Goal: Task Accomplishment & Management: Manage account settings

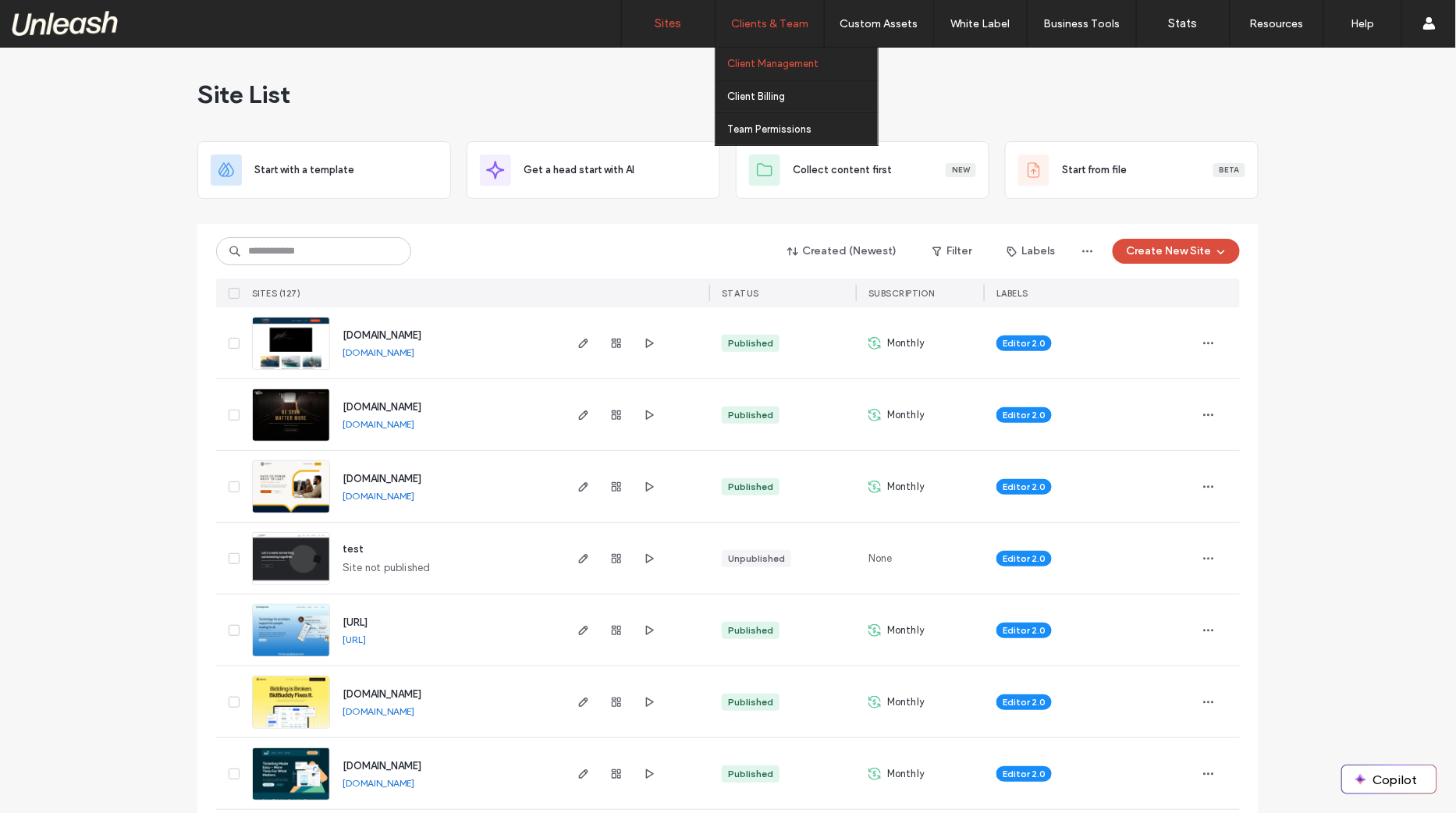
click at [764, 61] on label "Client Management" at bounding box center [773, 63] width 92 height 11
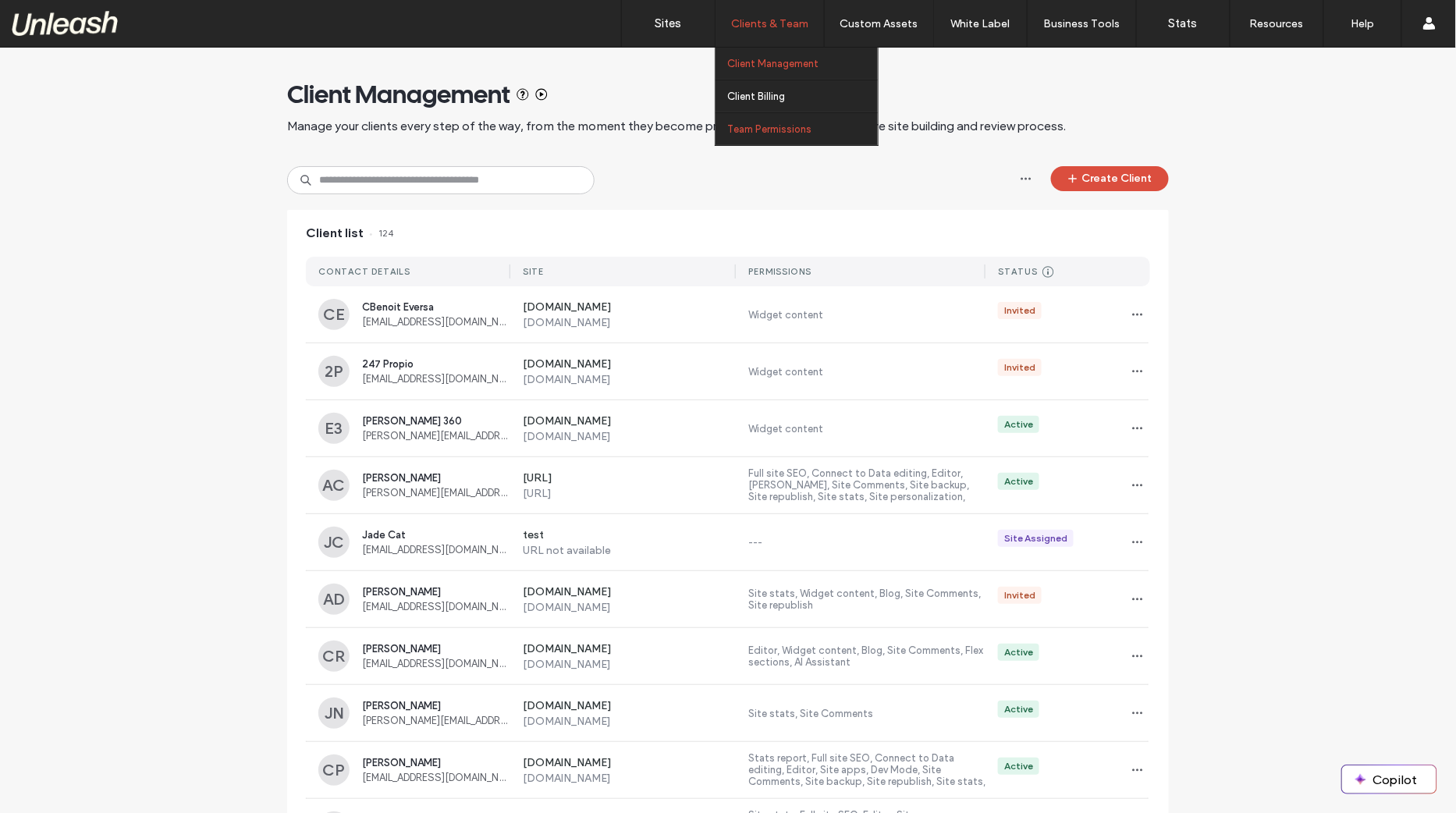
click at [762, 126] on label "Team Permissions" at bounding box center [769, 129] width 84 height 11
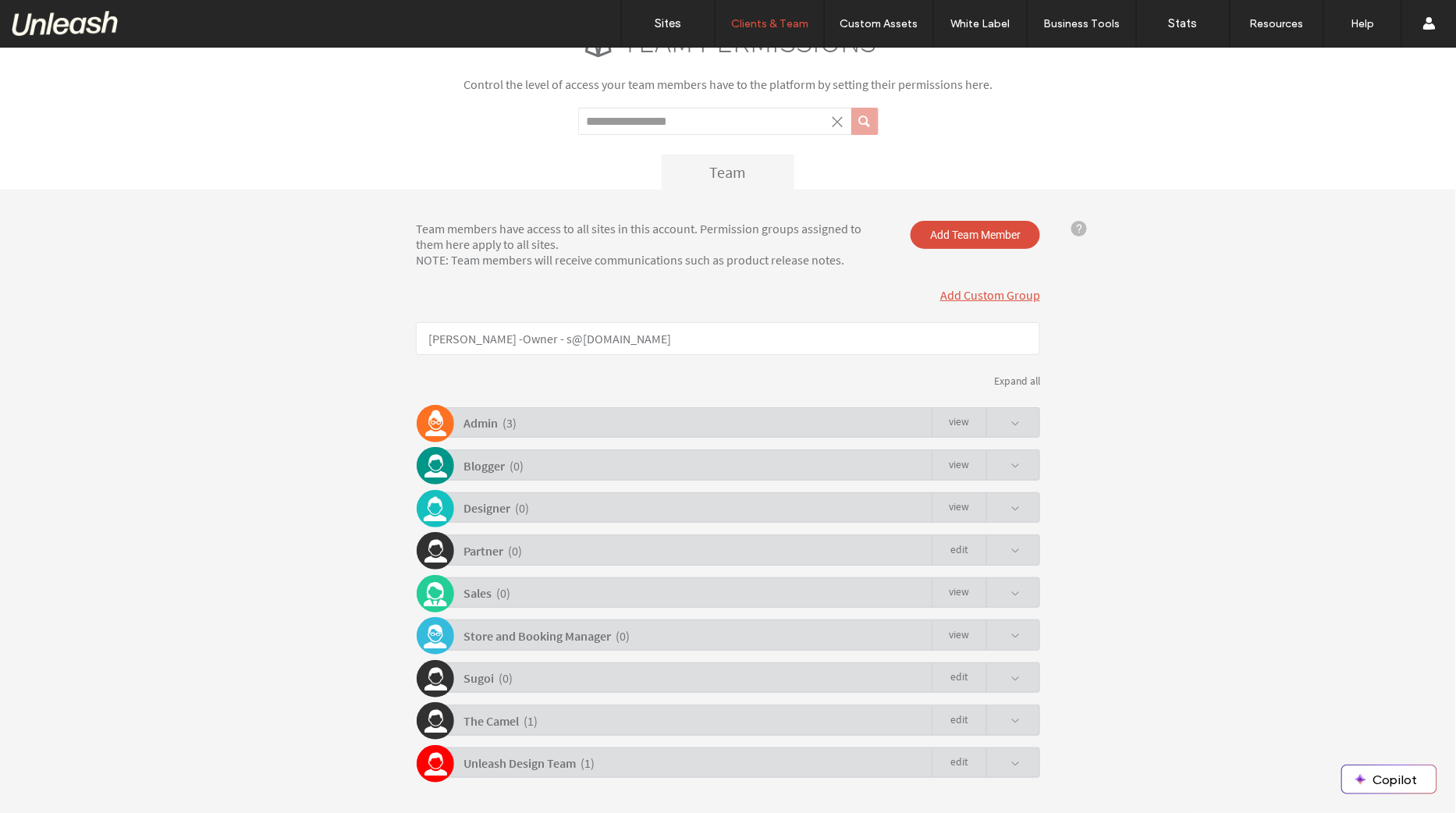
scroll to position [45, 0]
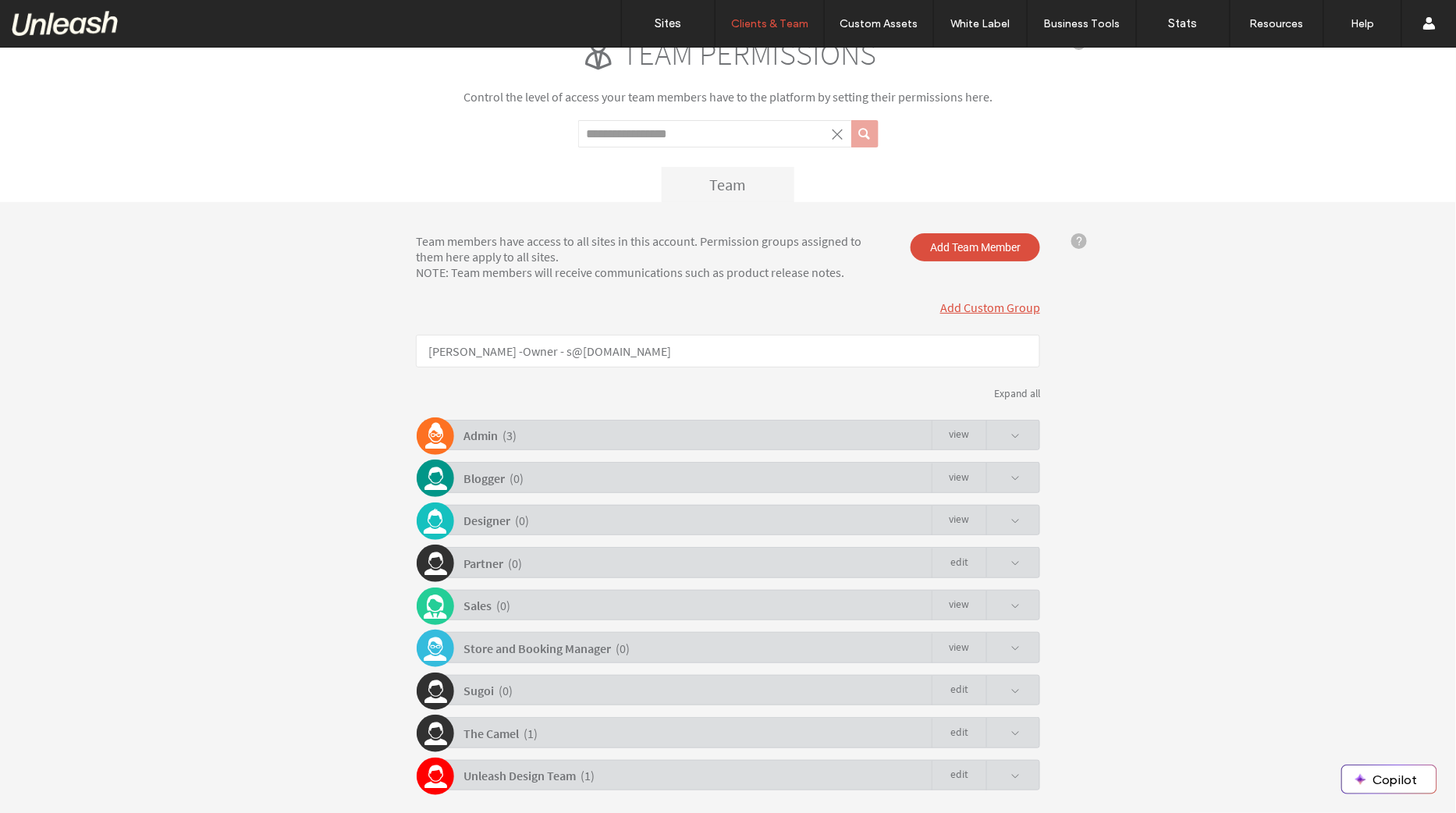
click at [535, 425] on div "Admin ( 3 ) view" at bounding box center [732, 434] width 617 height 31
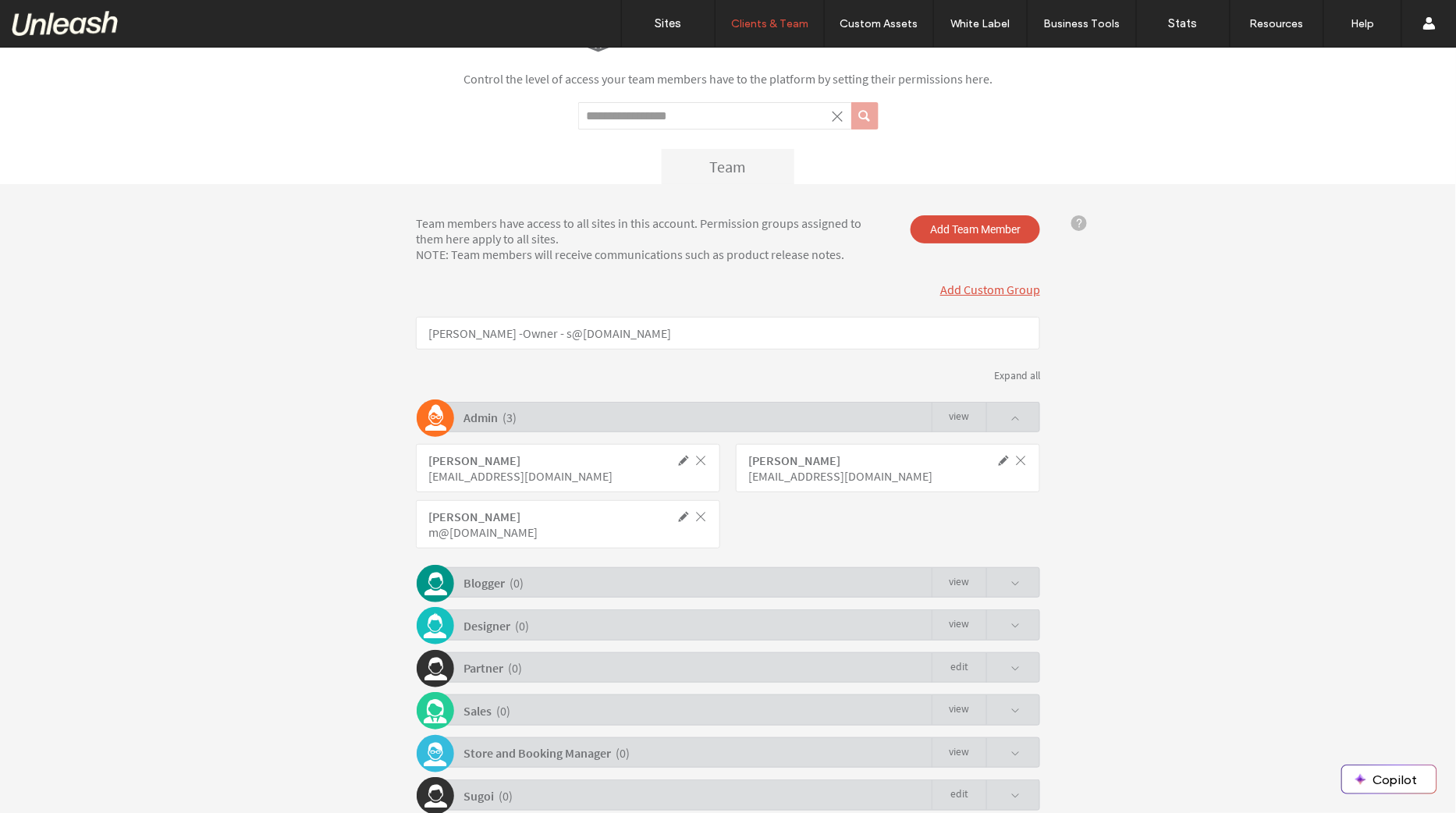
scroll to position [71, 0]
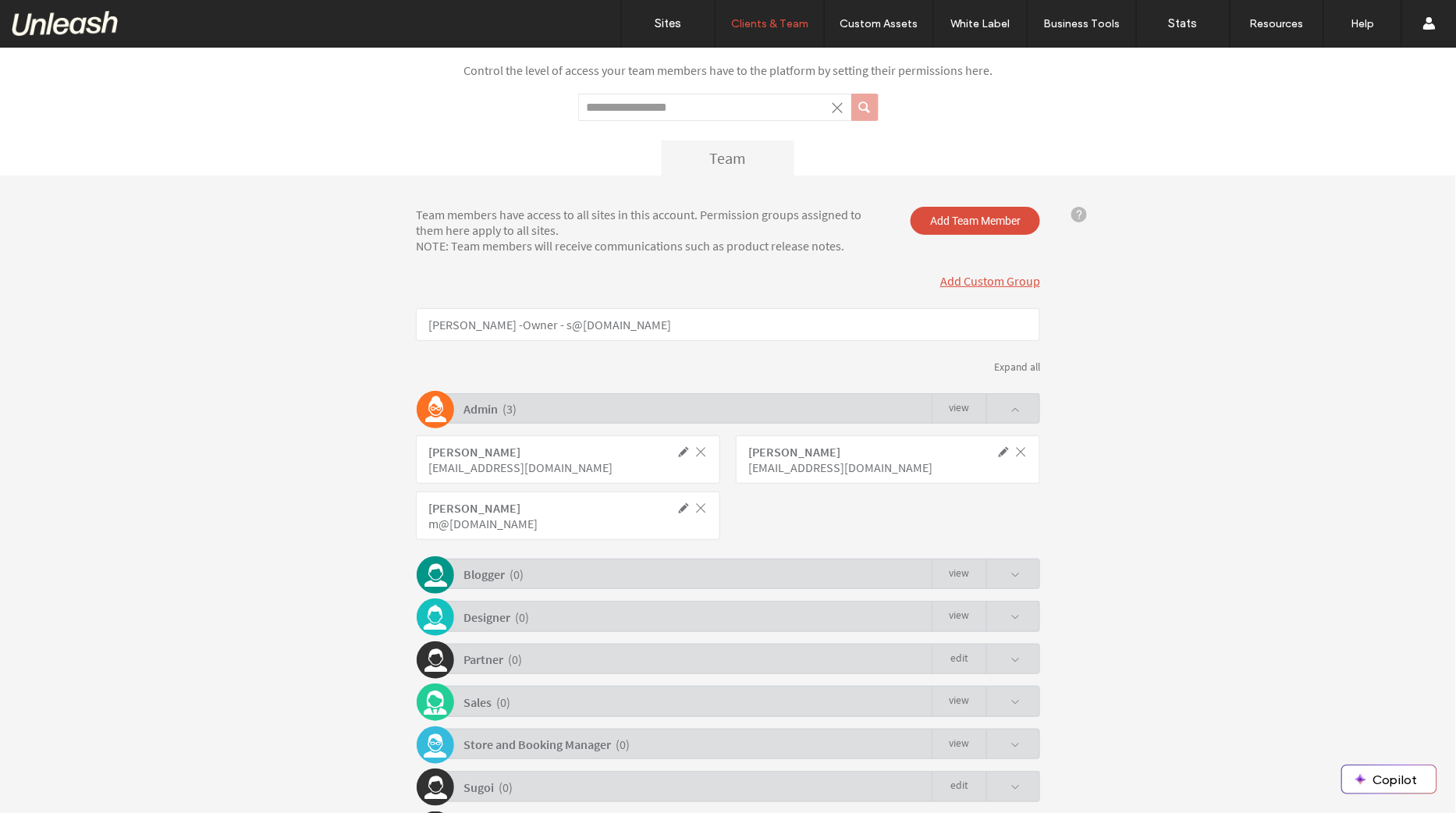
click at [698, 451] on span at bounding box center [700, 451] width 14 height 14
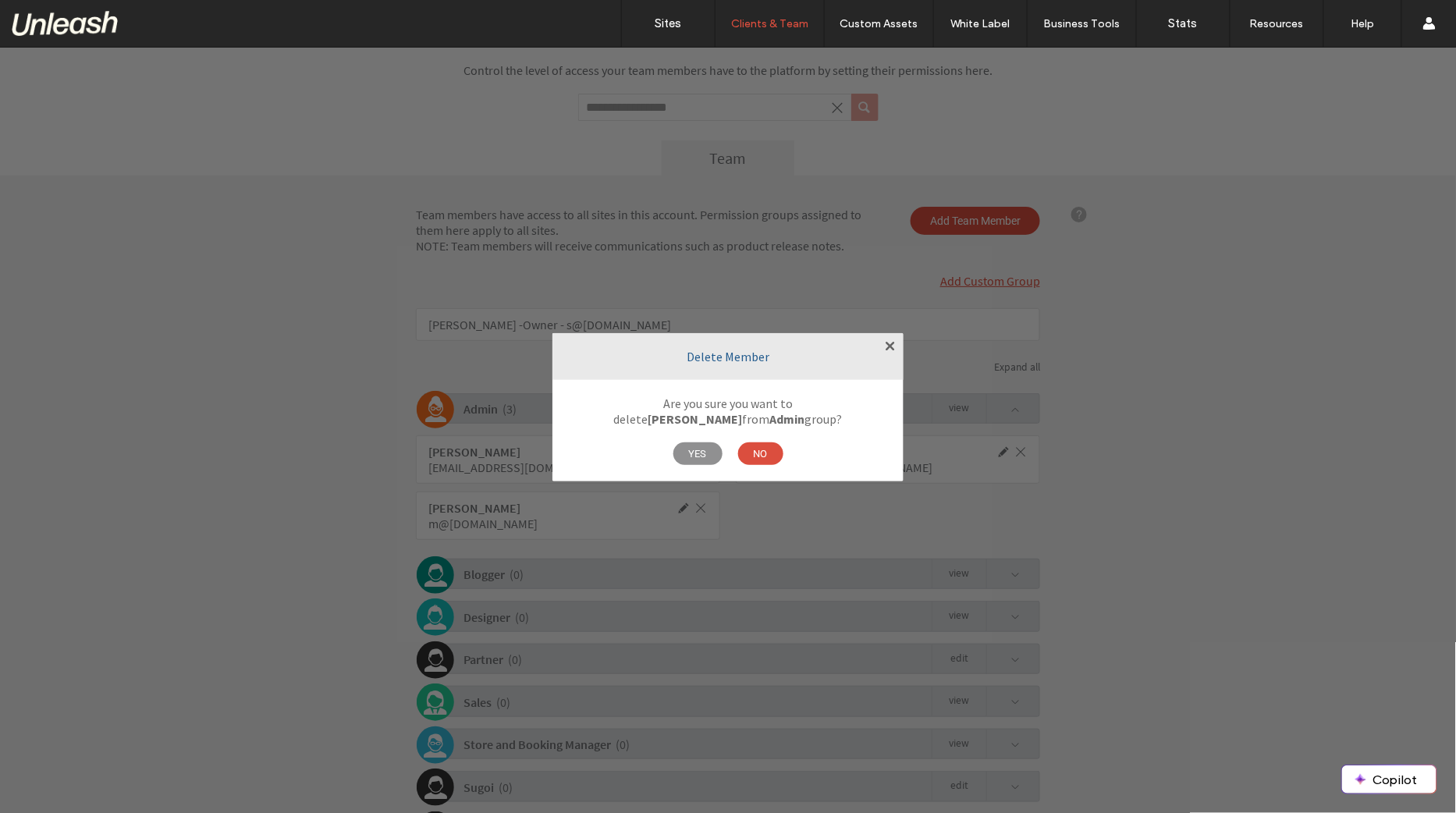
click at [709, 455] on span "YES" at bounding box center [698, 453] width 49 height 23
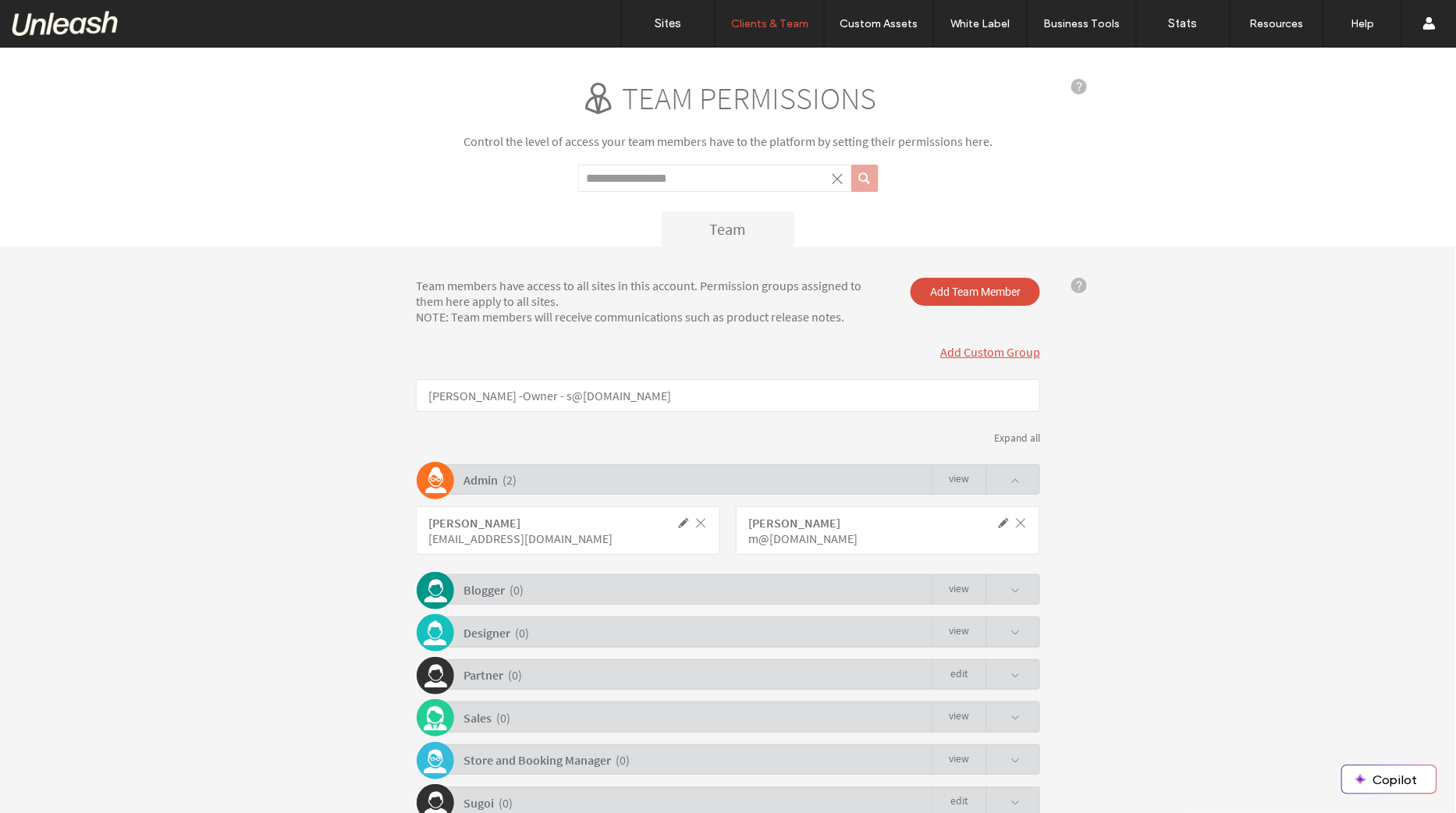
scroll to position [157, 0]
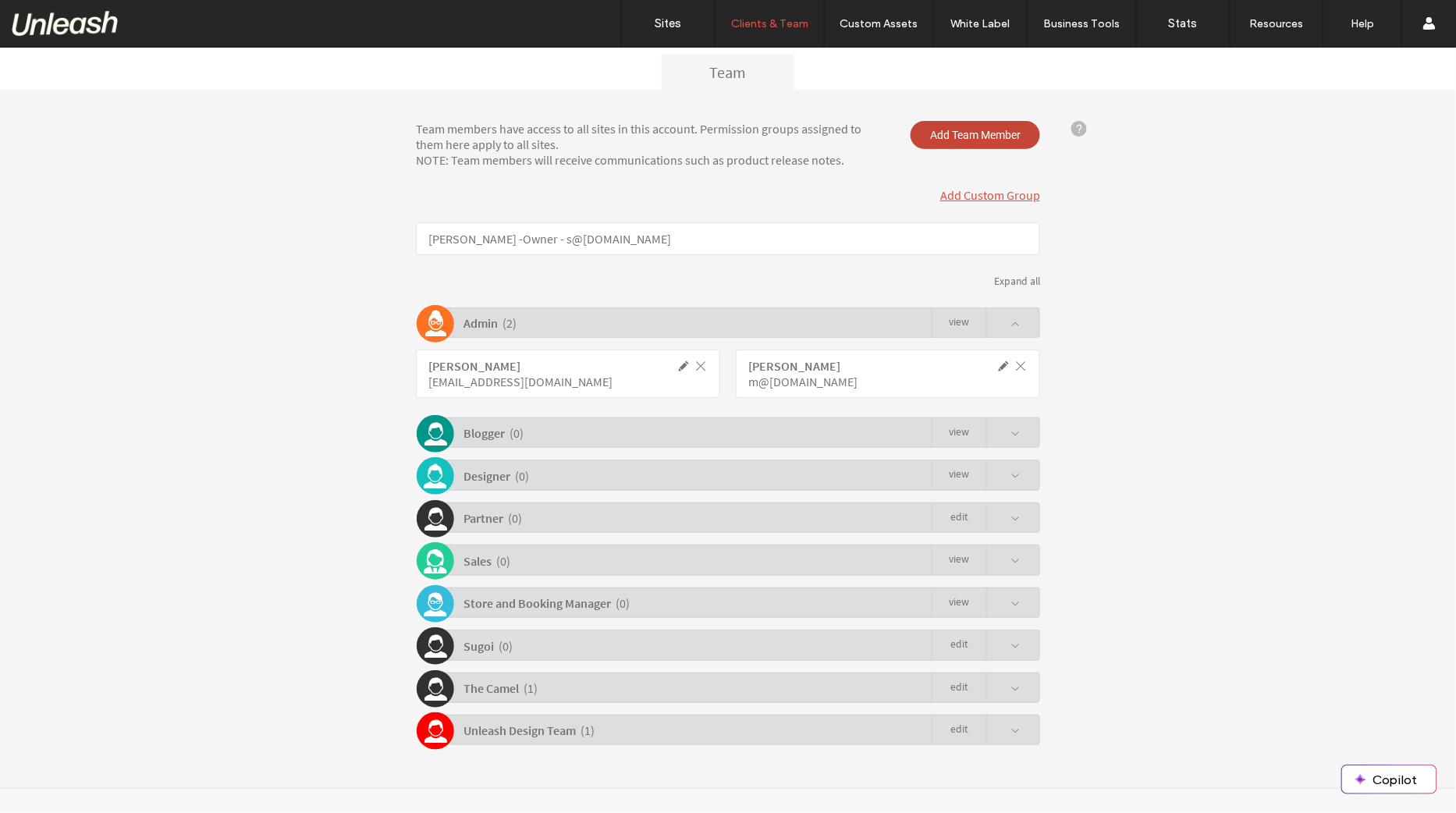
click at [968, 136] on span "Add Team Member" at bounding box center [976, 134] width 130 height 28
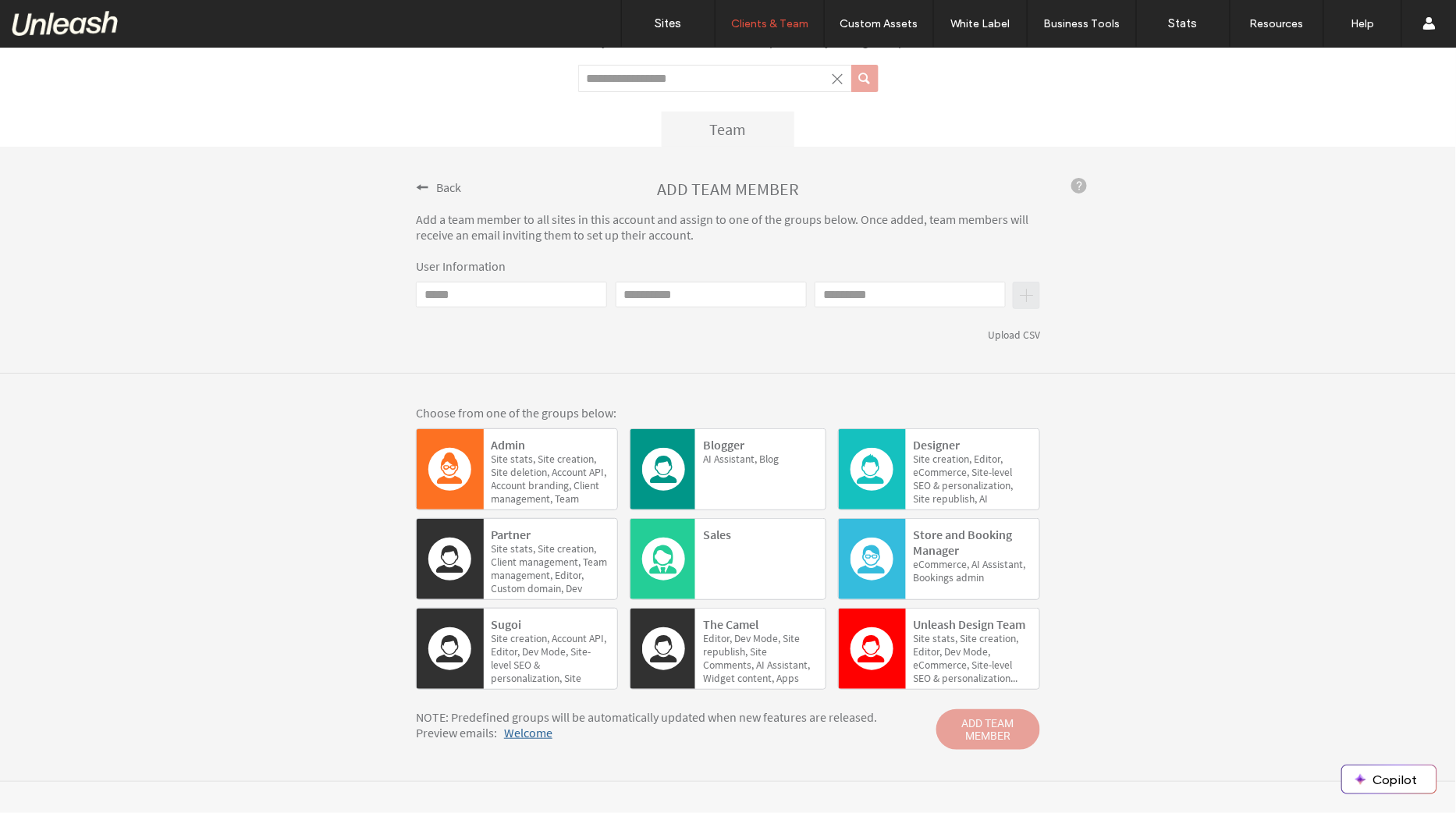
scroll to position [99, 0]
click at [556, 447] on div "Admin Site stats, Site creation, Site deletion, Account API, Account branding, …" at bounding box center [550, 472] width 118 height 71
click at [482, 292] on input "Email" at bounding box center [512, 295] width 191 height 26
paste input "**********"
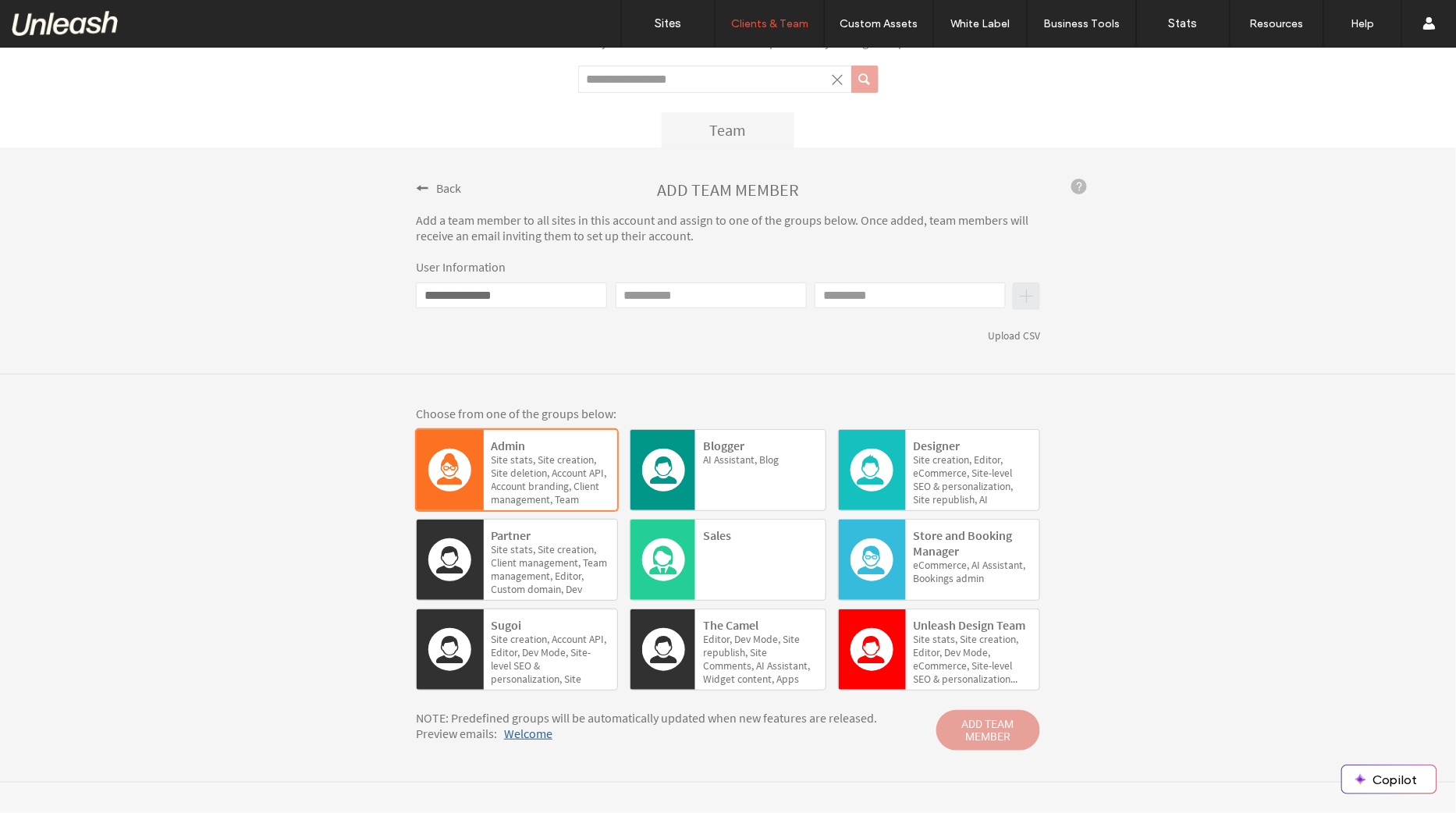
type input "**********"
click at [691, 297] on input "First name" at bounding box center [712, 295] width 191 height 26
type input "*****"
type input "***"
click at [978, 725] on span "ADD TEAM MEMBER" at bounding box center [988, 730] width 104 height 41
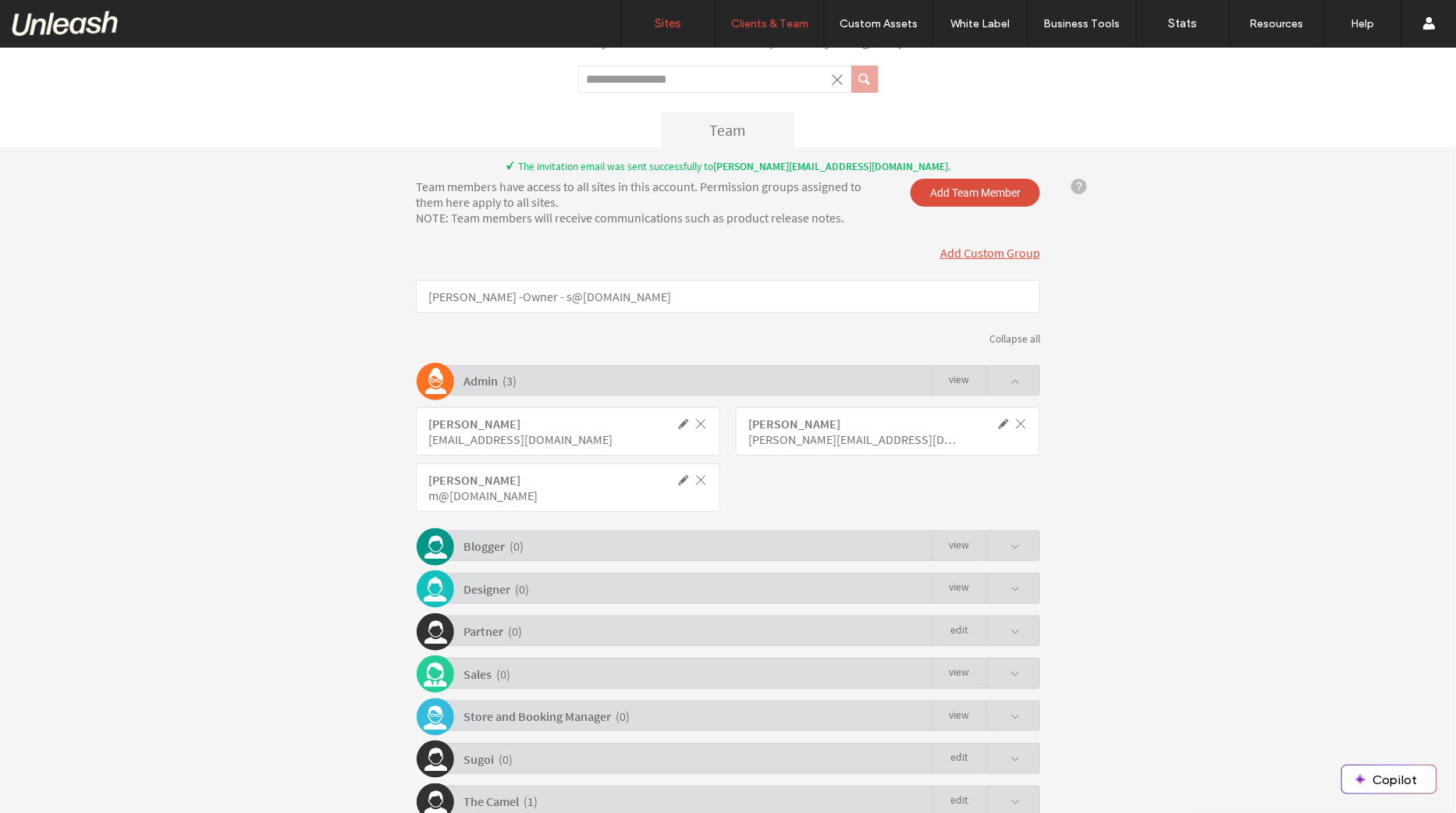
click at [679, 40] on link "Sites" at bounding box center [668, 24] width 93 height 47
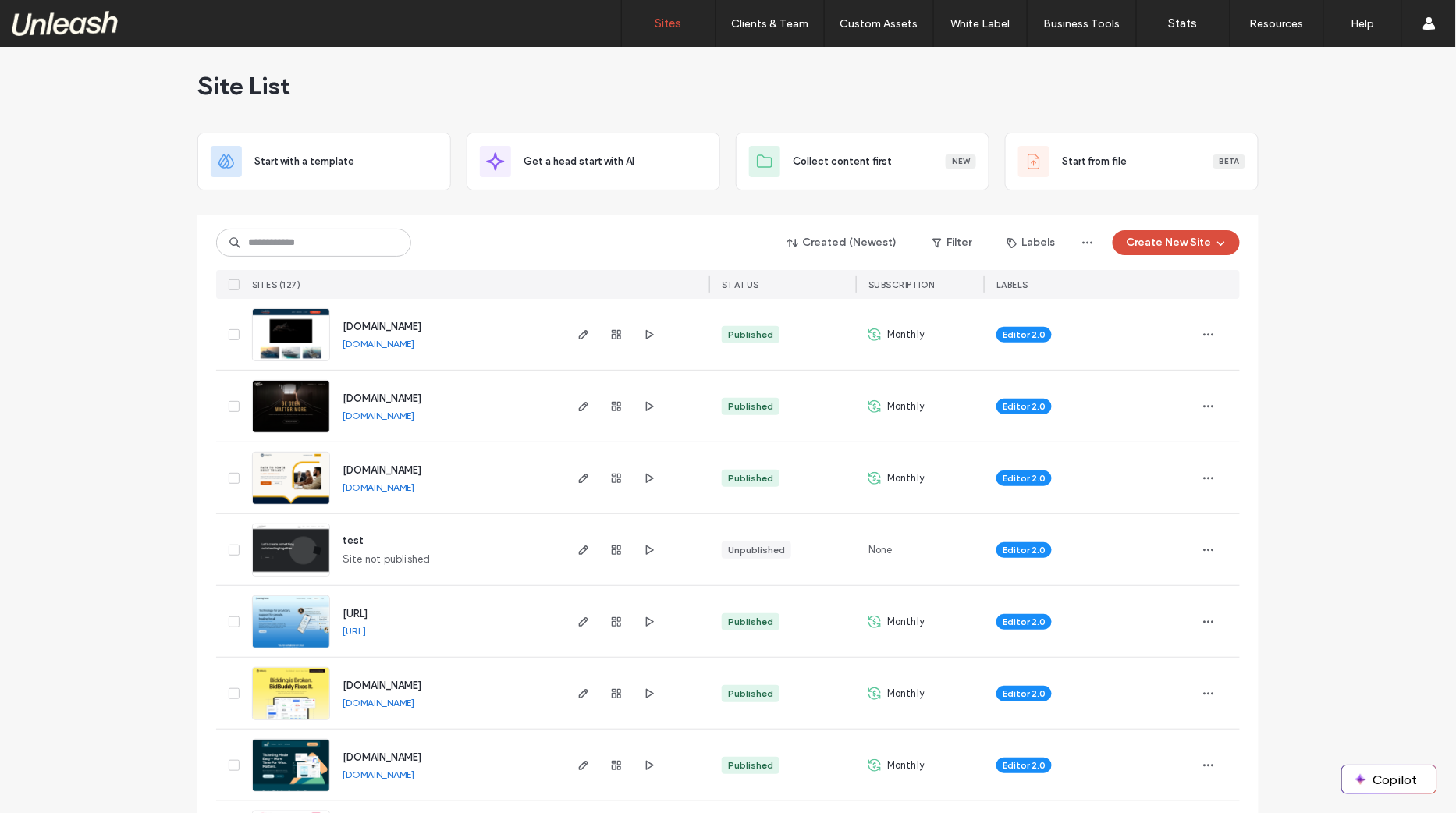
scroll to position [10, 0]
click at [1176, 247] on button "Create New Site" at bounding box center [1176, 242] width 127 height 25
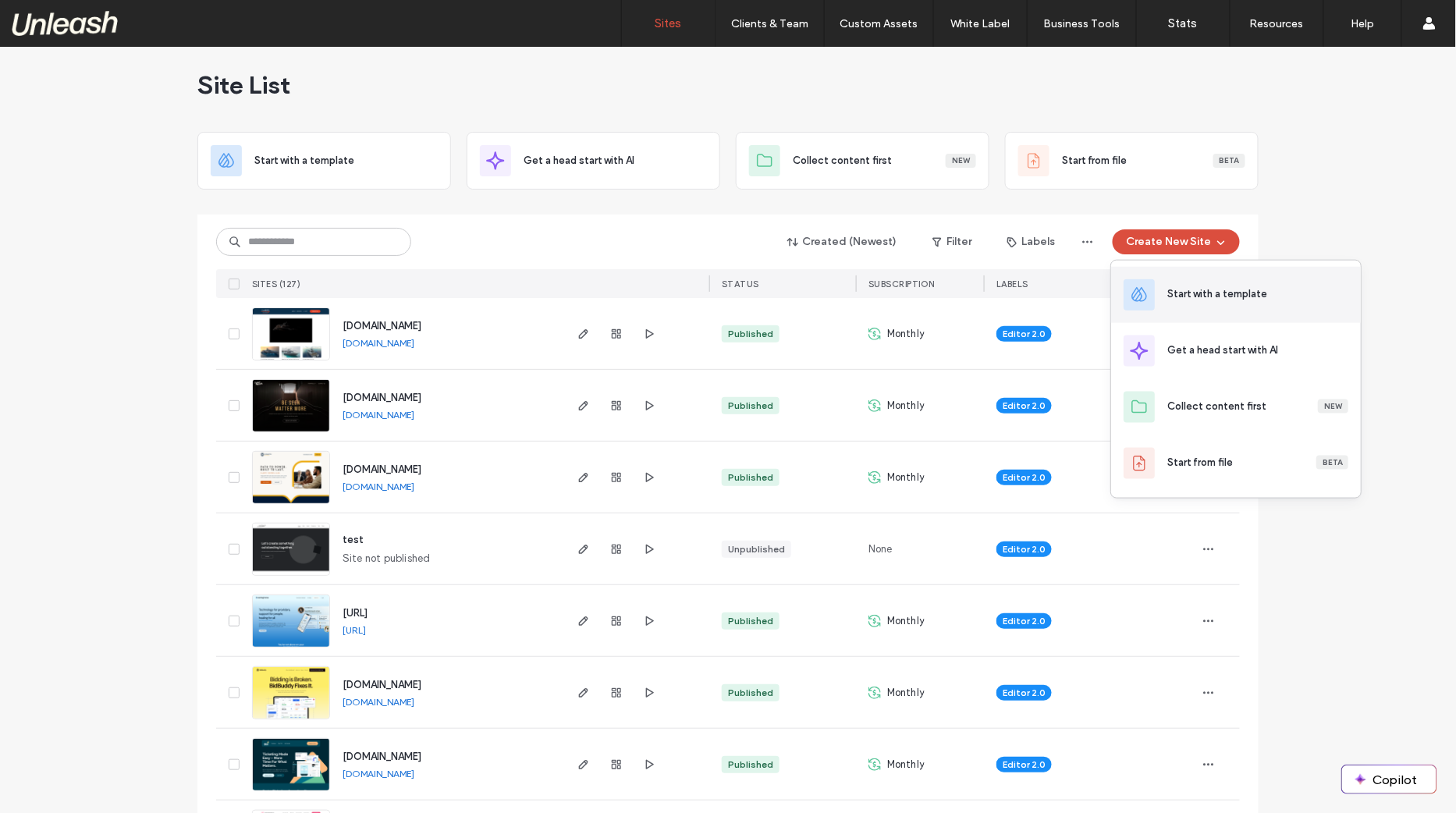
click at [1283, 316] on div "Start with a template" at bounding box center [1236, 294] width 250 height 56
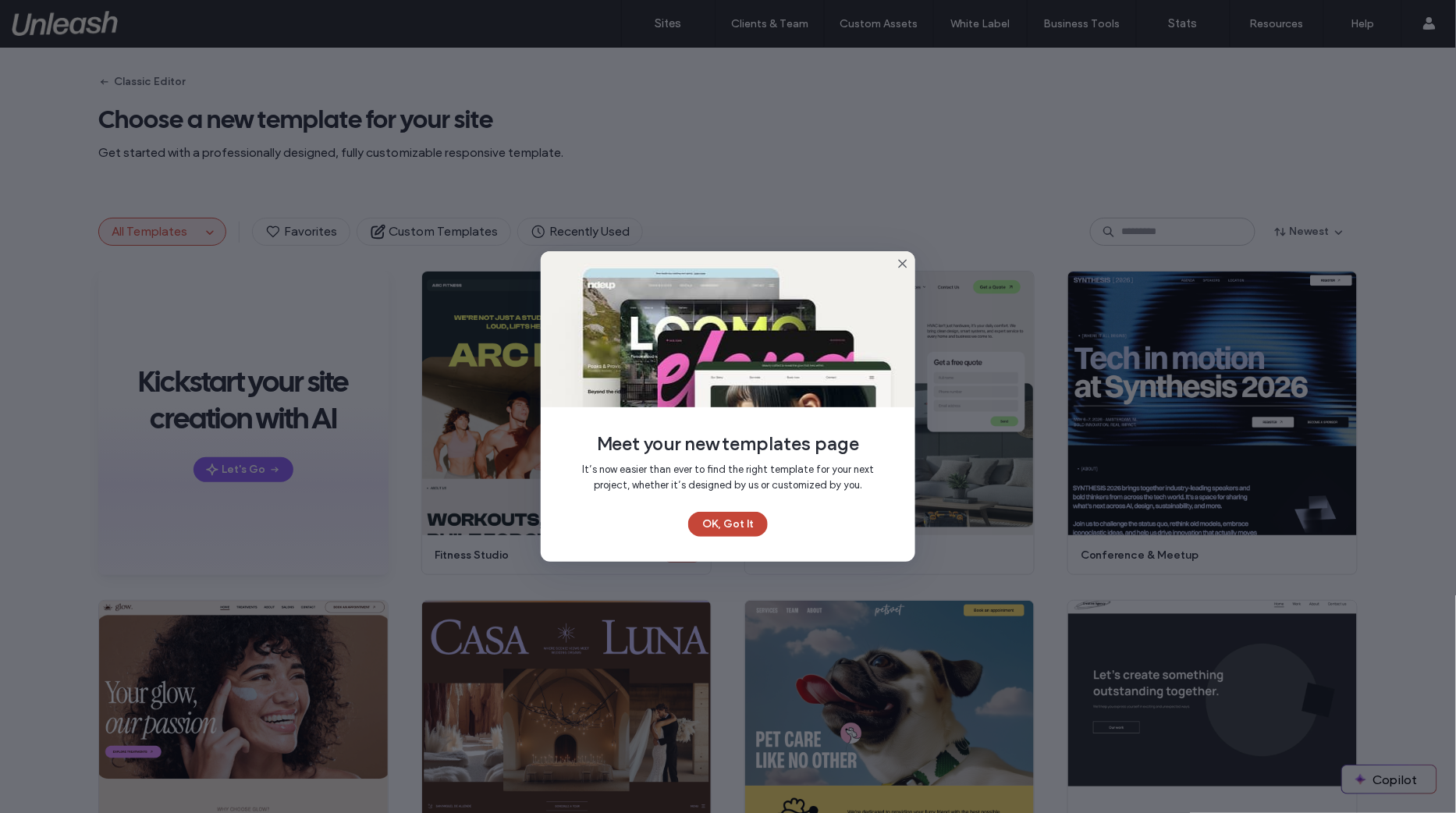
click at [732, 516] on button "OK, Got It" at bounding box center [728, 524] width 79 height 25
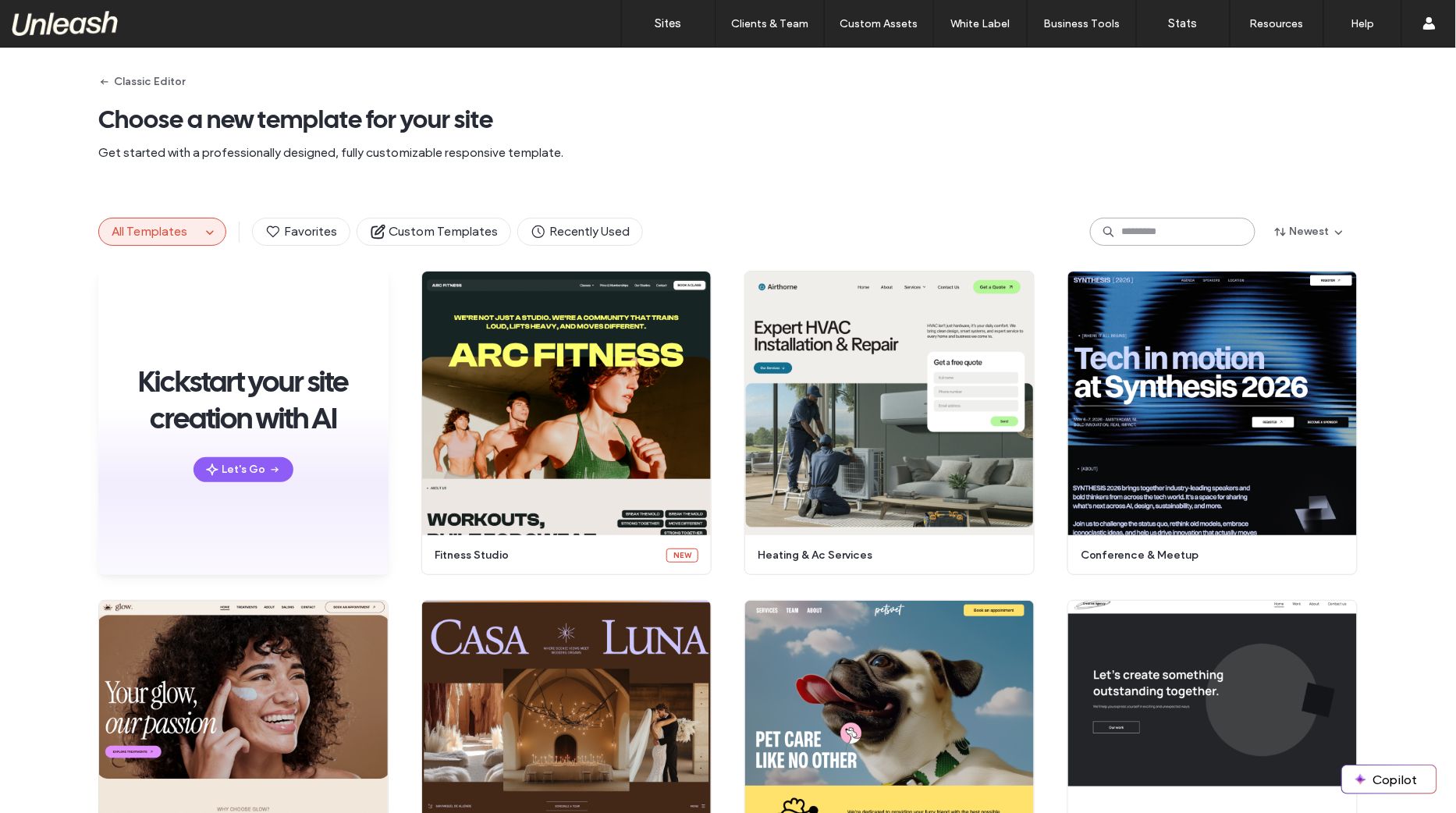
click at [1122, 233] on input at bounding box center [1173, 232] width 165 height 28
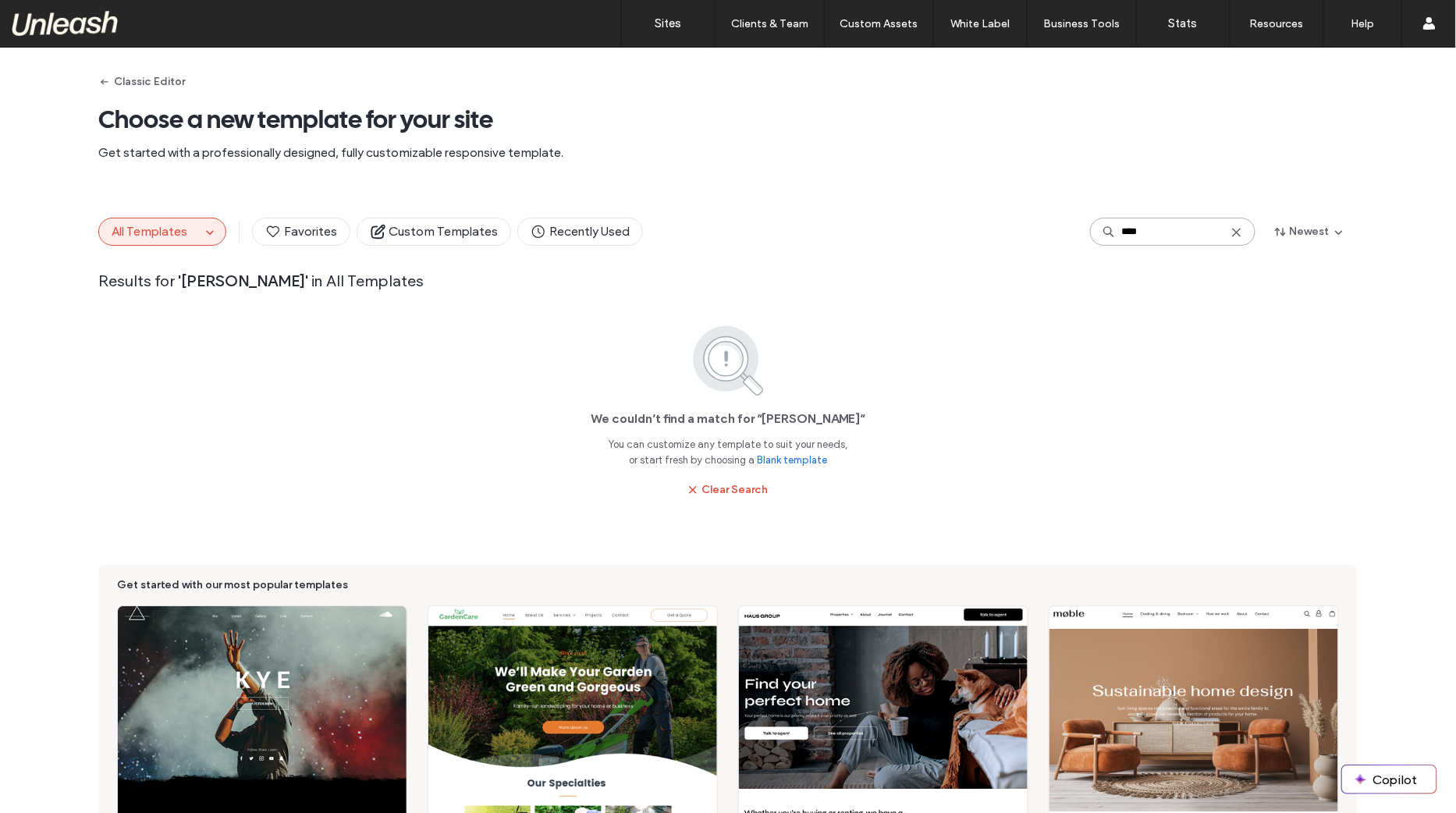
type input "*****"
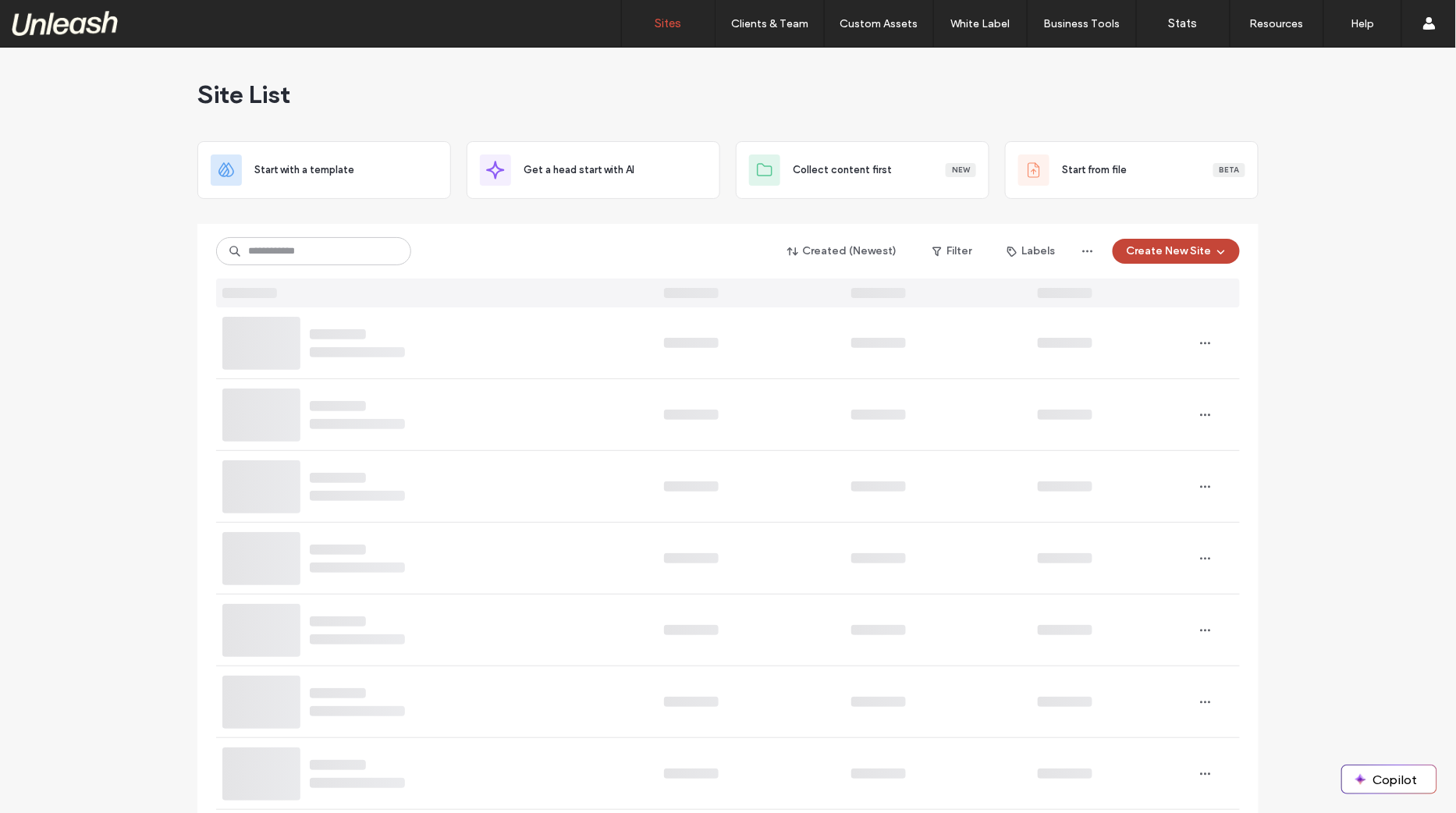
click at [1212, 249] on span "button" at bounding box center [1219, 251] width 15 height 24
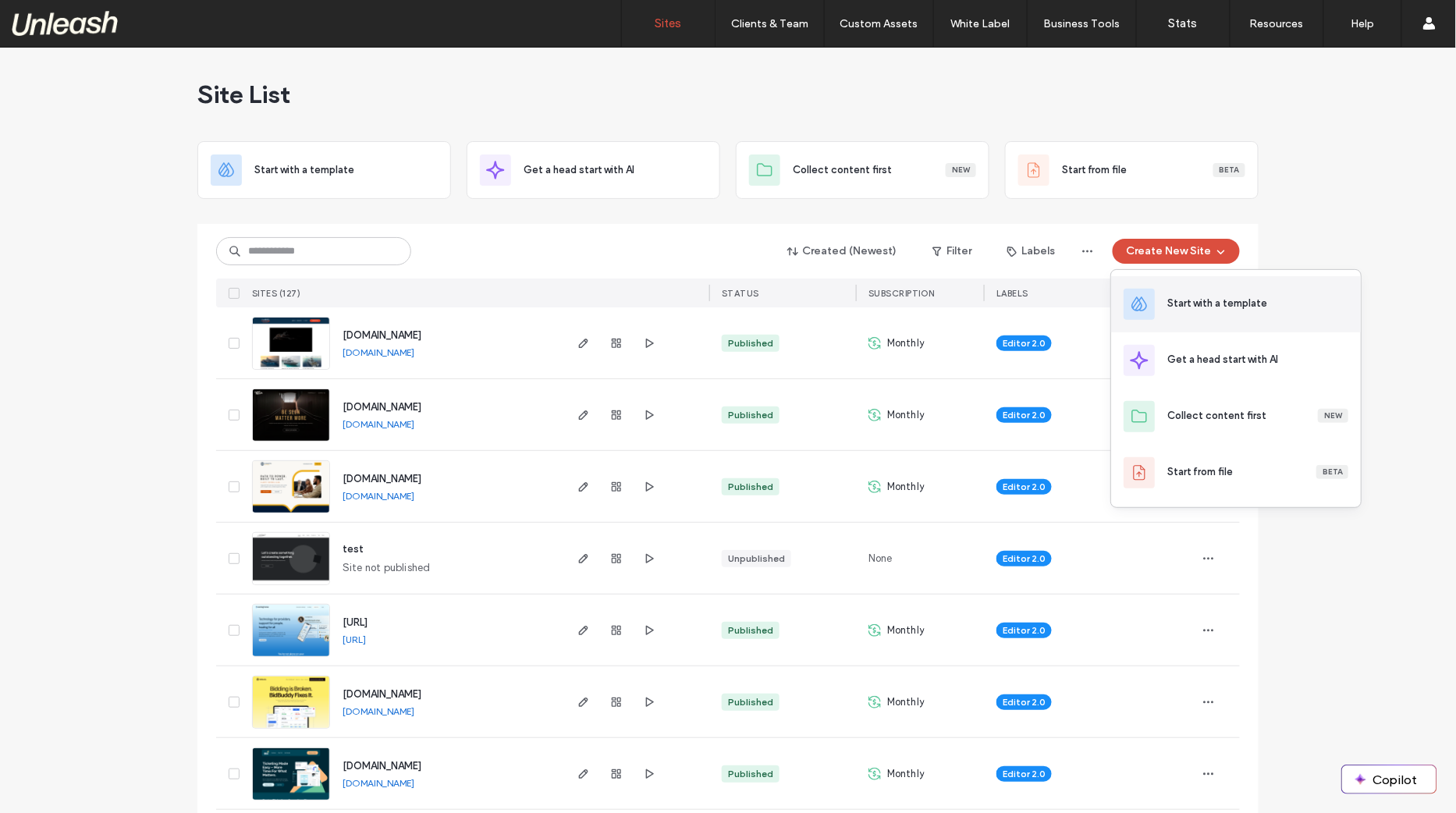
click at [1200, 304] on div "Start with a template" at bounding box center [1217, 303] width 100 height 15
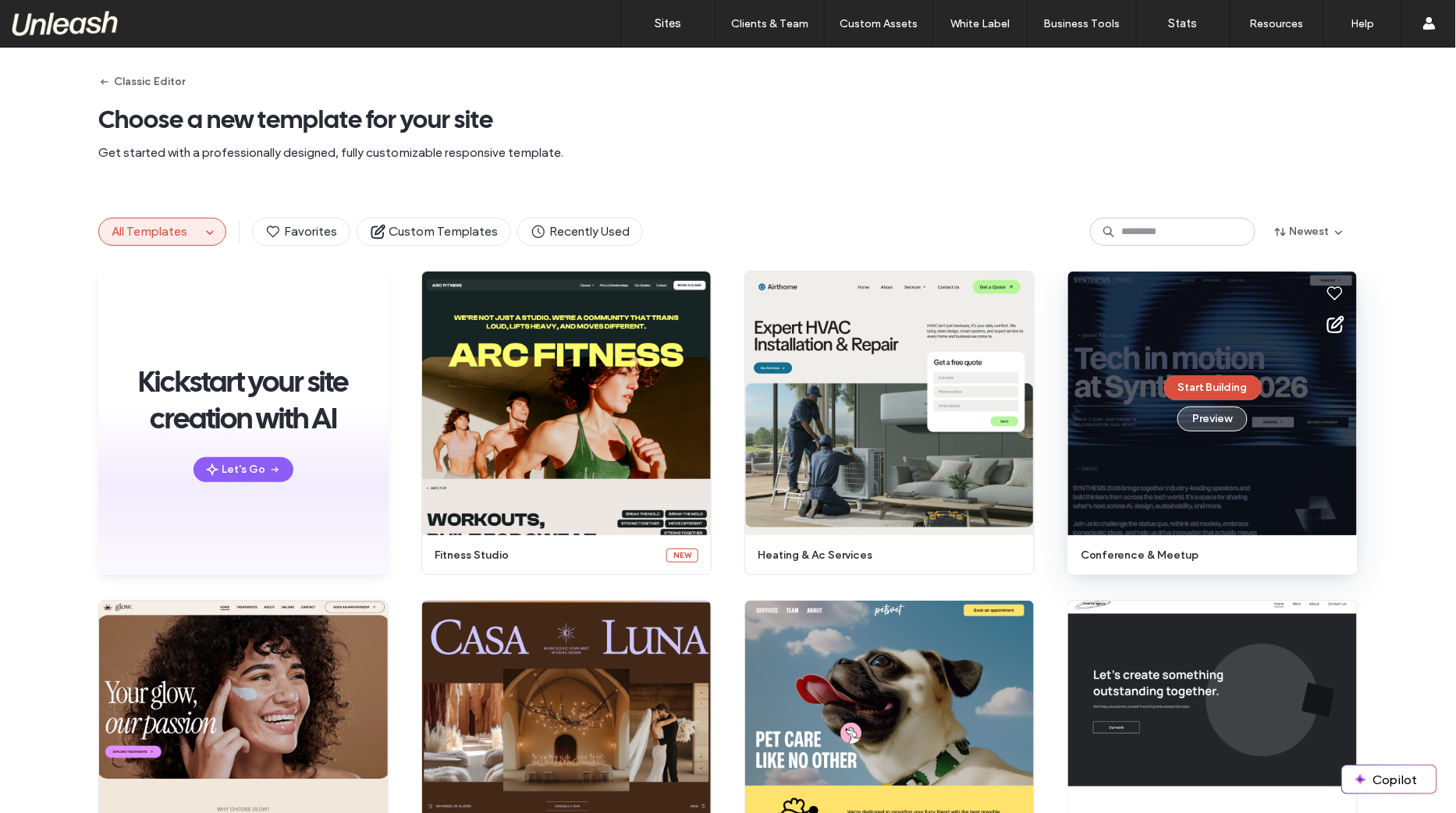
click at [1207, 425] on button "Preview" at bounding box center [1213, 419] width 71 height 25
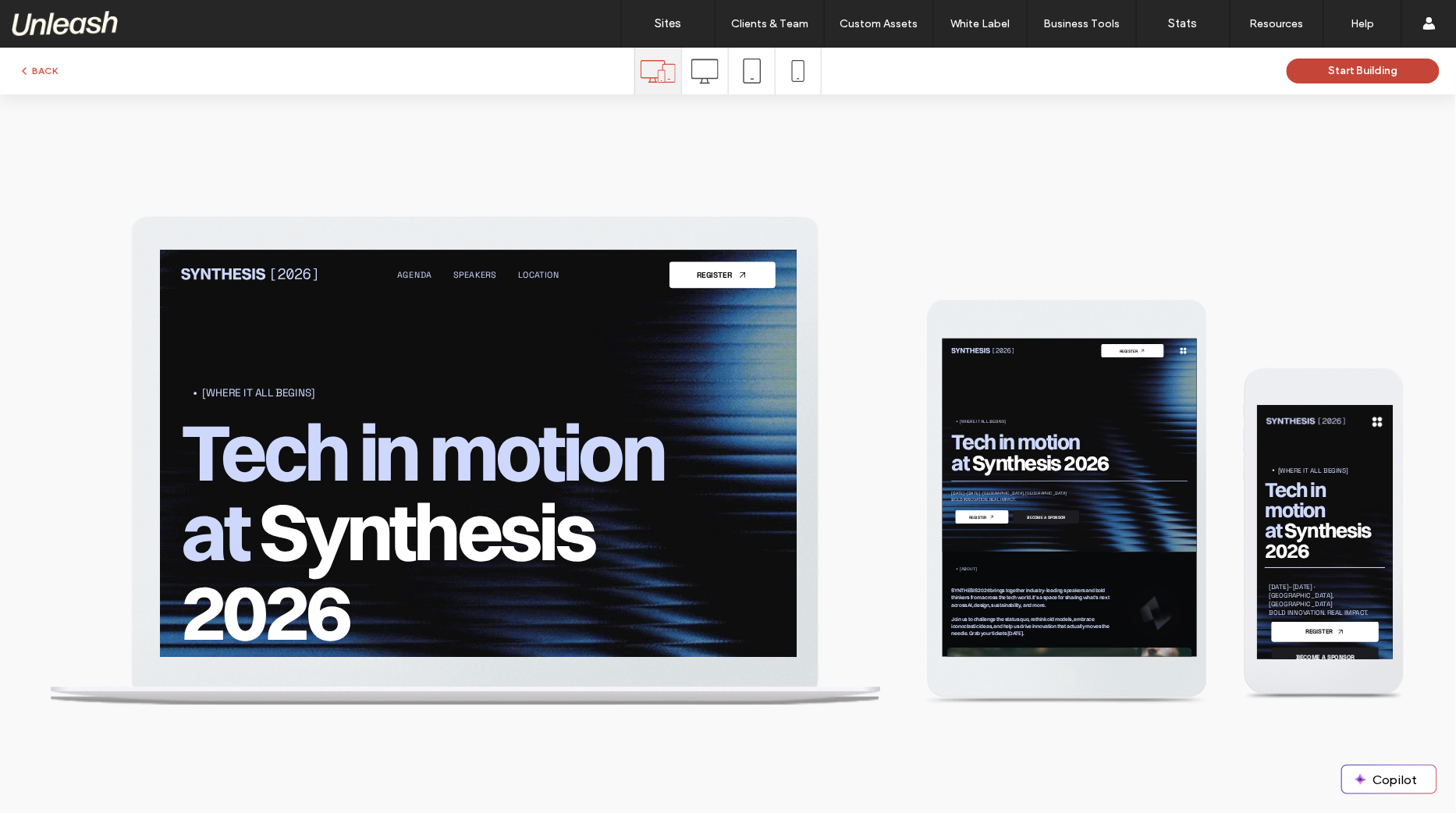
click at [1363, 78] on button "Start Building" at bounding box center [1364, 71] width 153 height 25
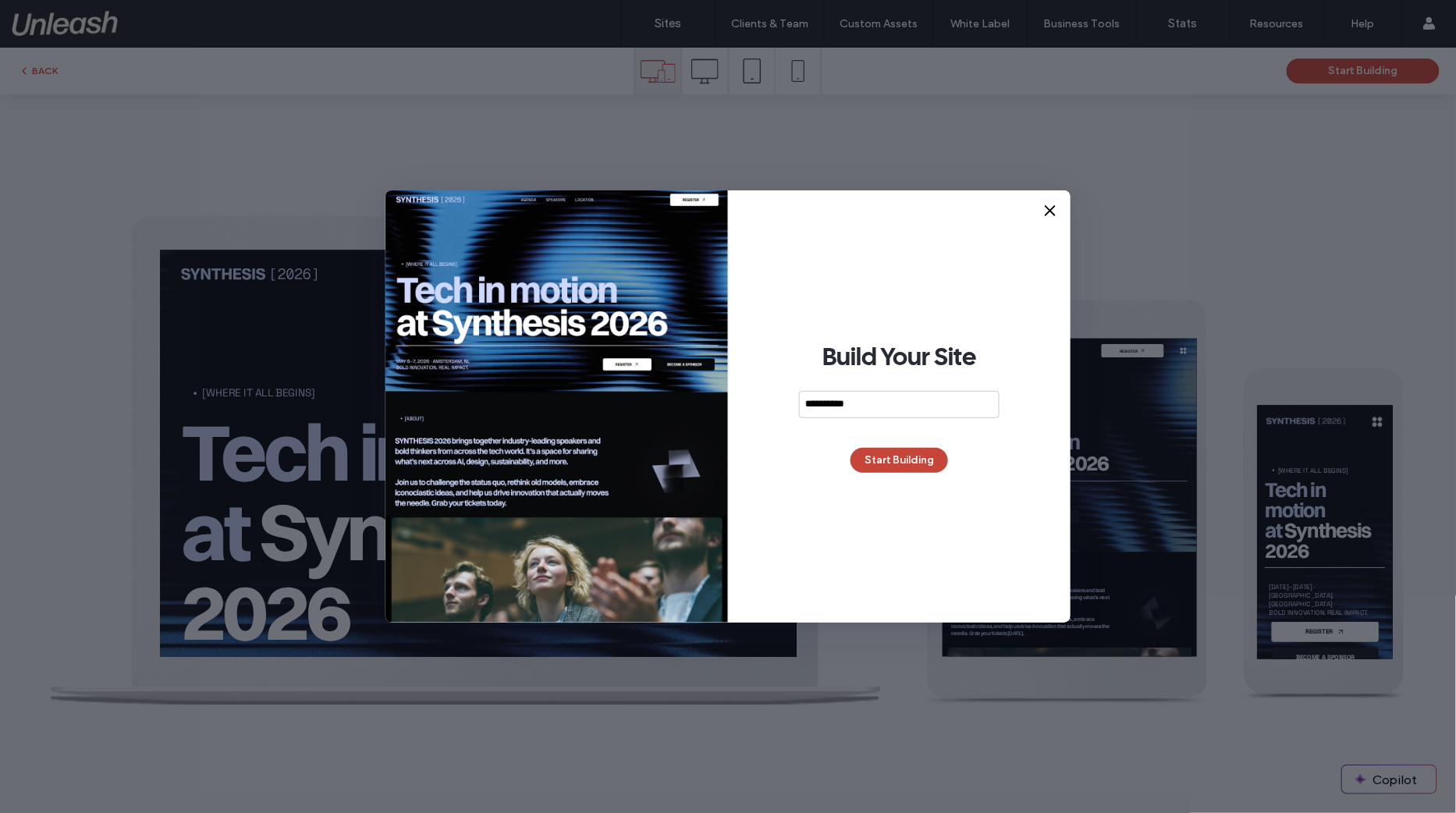
type input "**********"
click at [916, 465] on button "Start Building" at bounding box center [899, 460] width 97 height 25
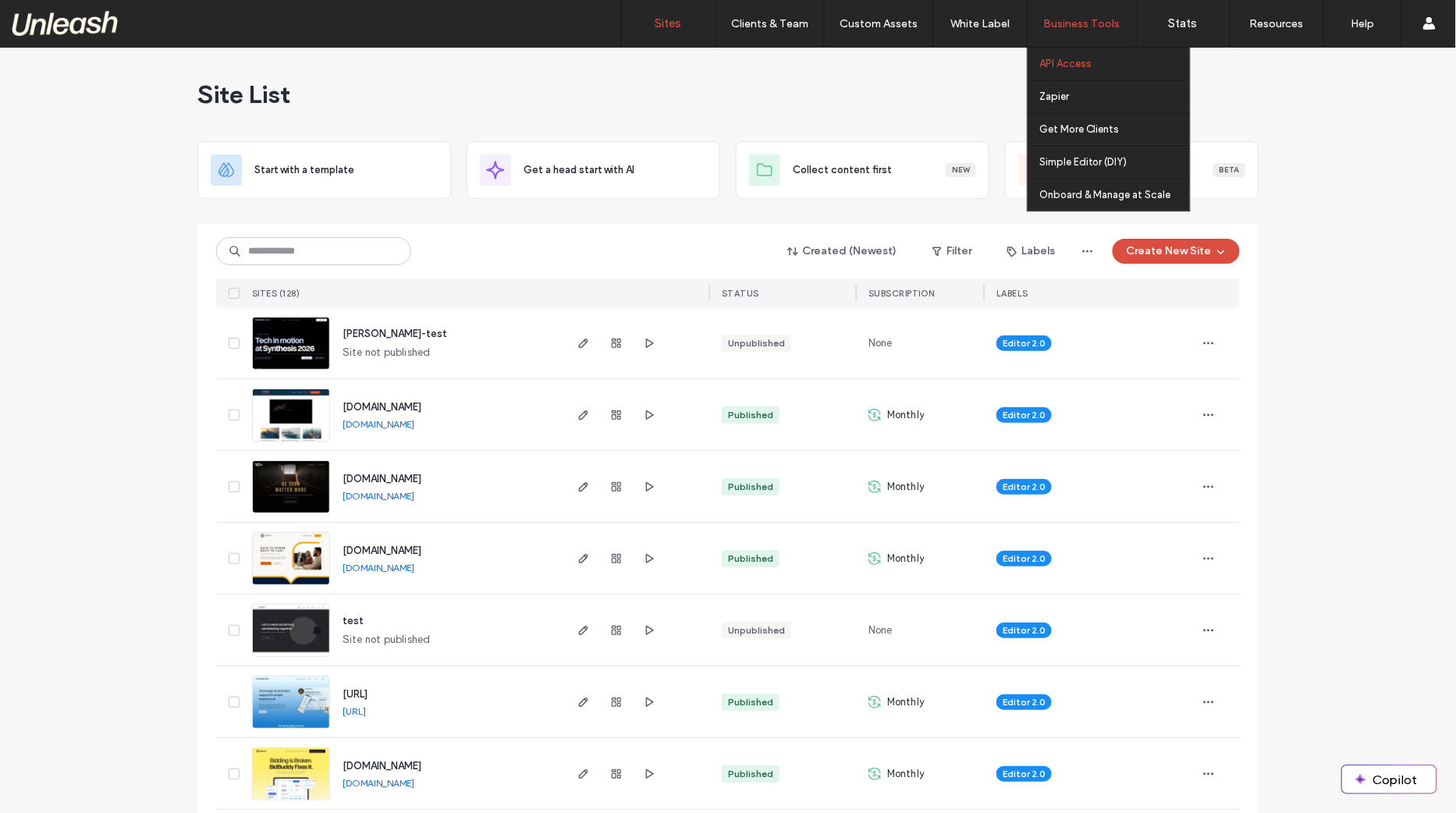
click at [1064, 69] on label "API Access" at bounding box center [1065, 63] width 53 height 11
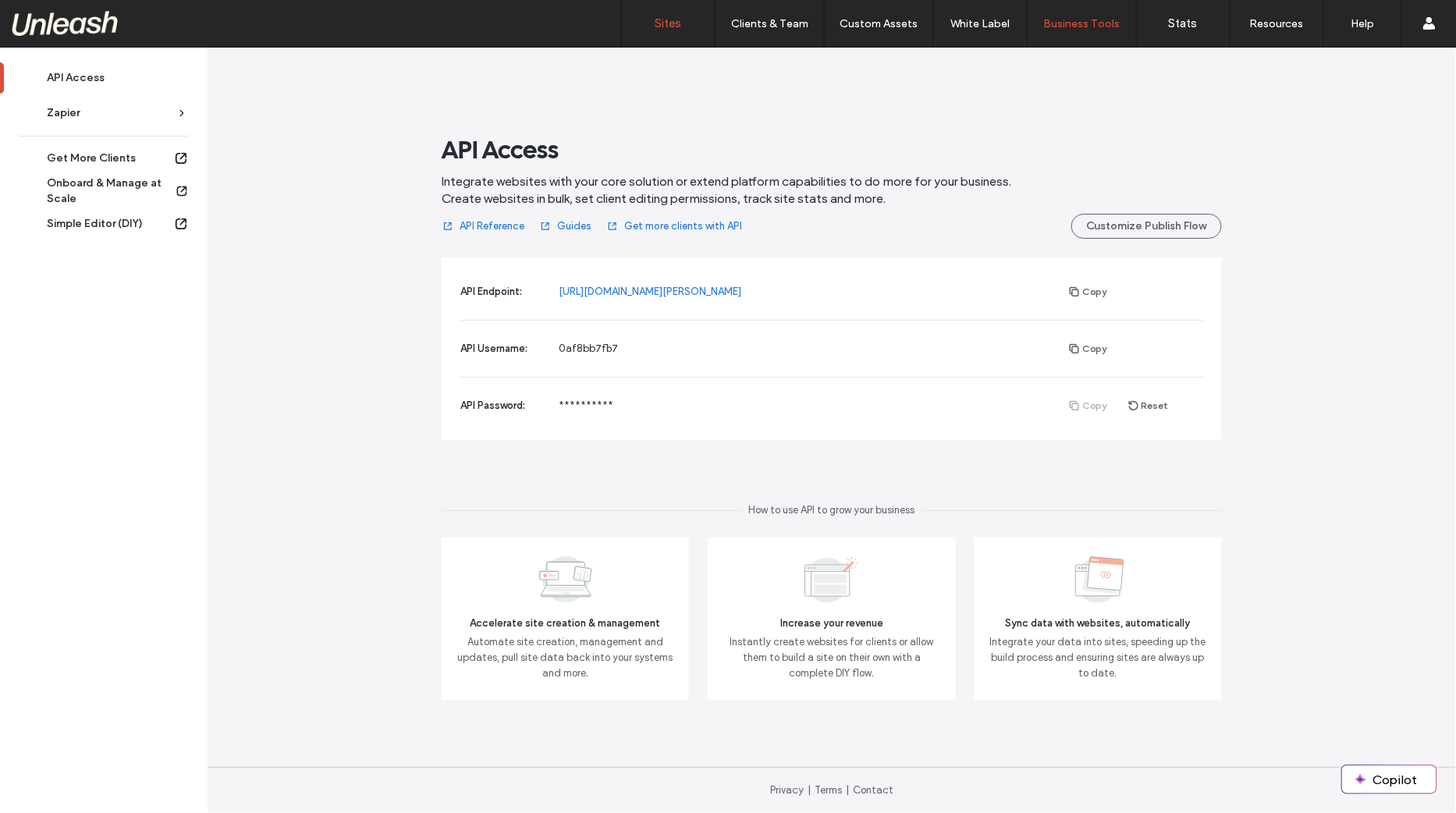
click at [691, 29] on link "Sites" at bounding box center [668, 24] width 93 height 47
